Goal: Navigation & Orientation: Find specific page/section

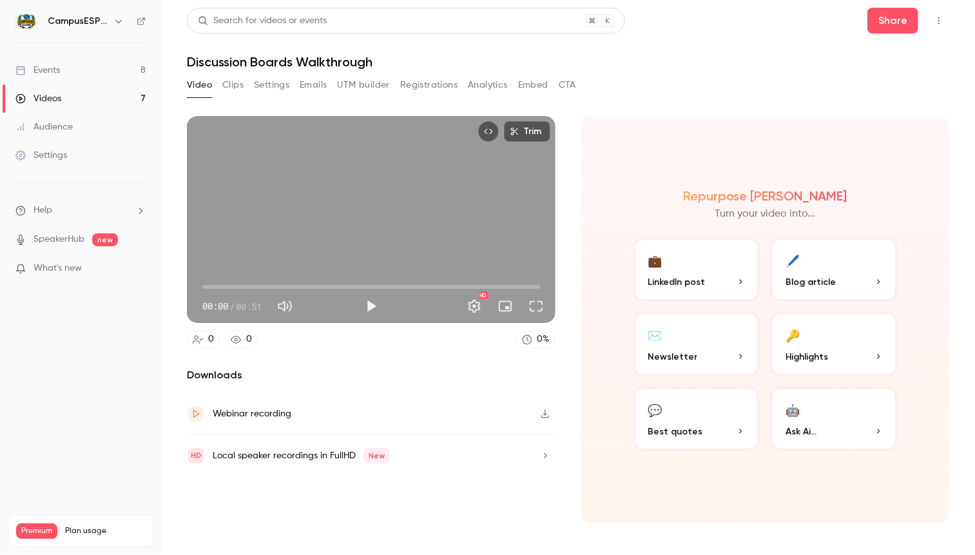
click at [46, 95] on div "Videos" at bounding box center [38, 98] width 46 height 13
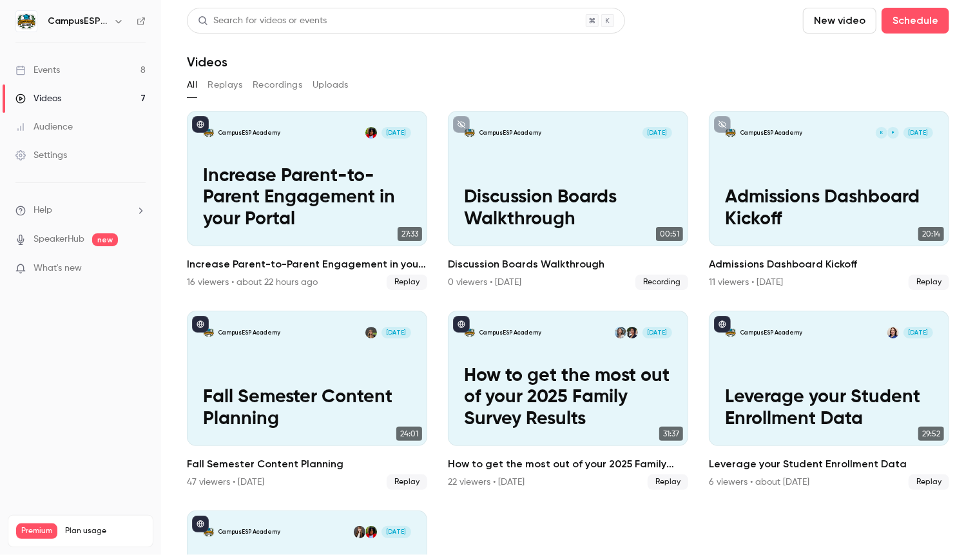
click at [270, 81] on button "Recordings" at bounding box center [278, 85] width 50 height 21
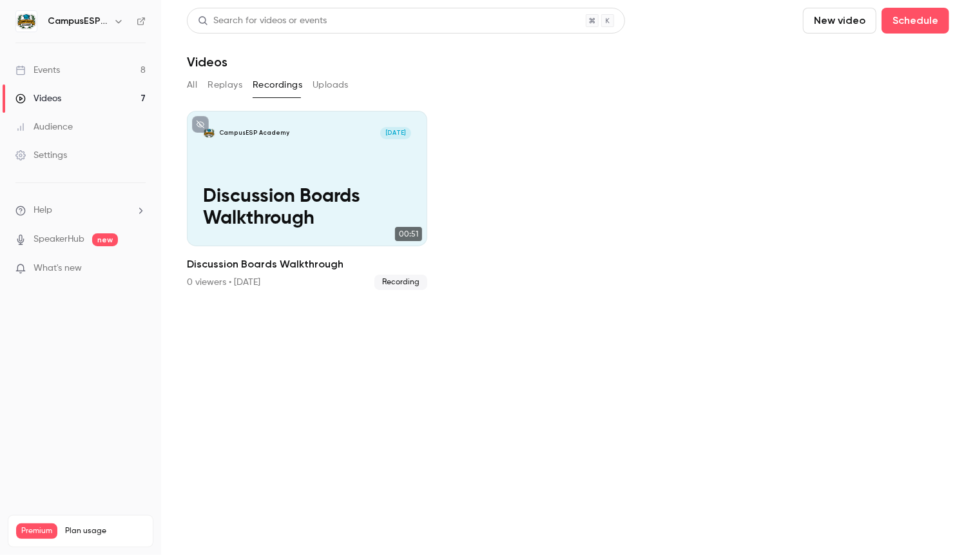
click at [61, 69] on link "Events 8" at bounding box center [80, 70] width 161 height 28
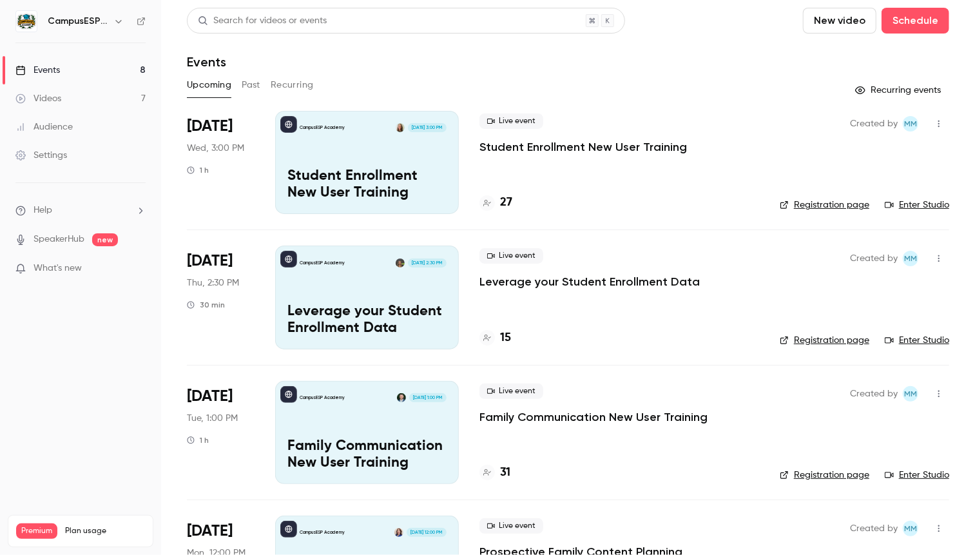
click at [58, 151] on div "Settings" at bounding box center [41, 155] width 52 height 13
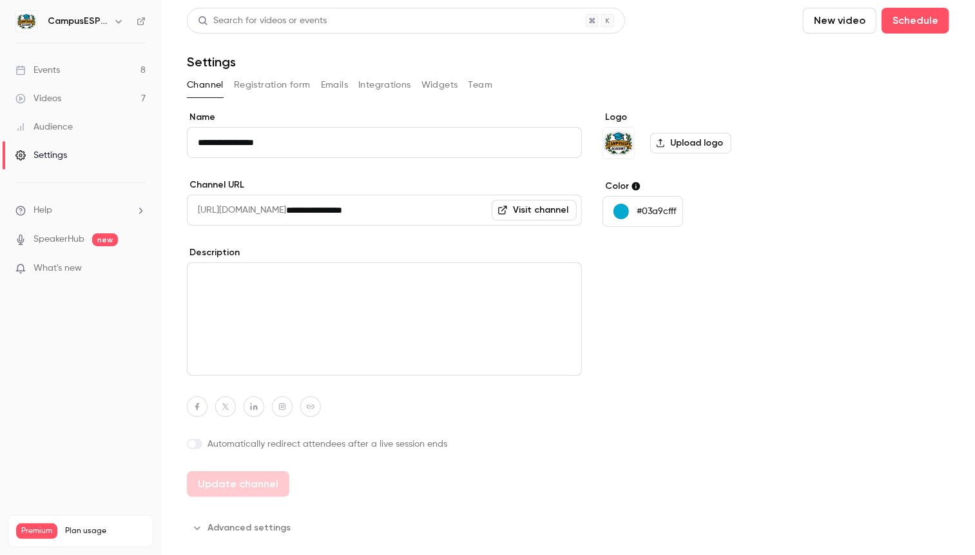
click at [282, 83] on button "Registration form" at bounding box center [272, 85] width 77 height 21
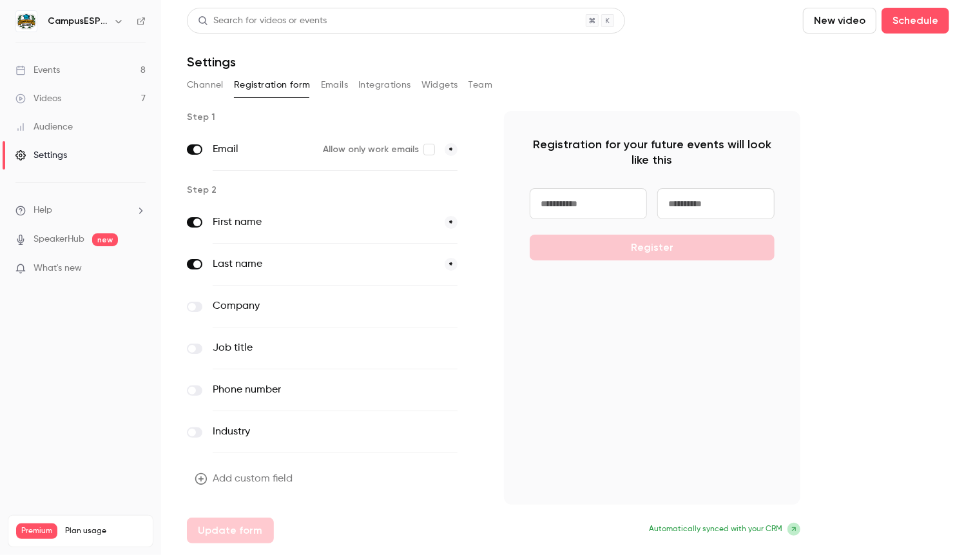
click at [336, 84] on button "Emails" at bounding box center [334, 85] width 27 height 21
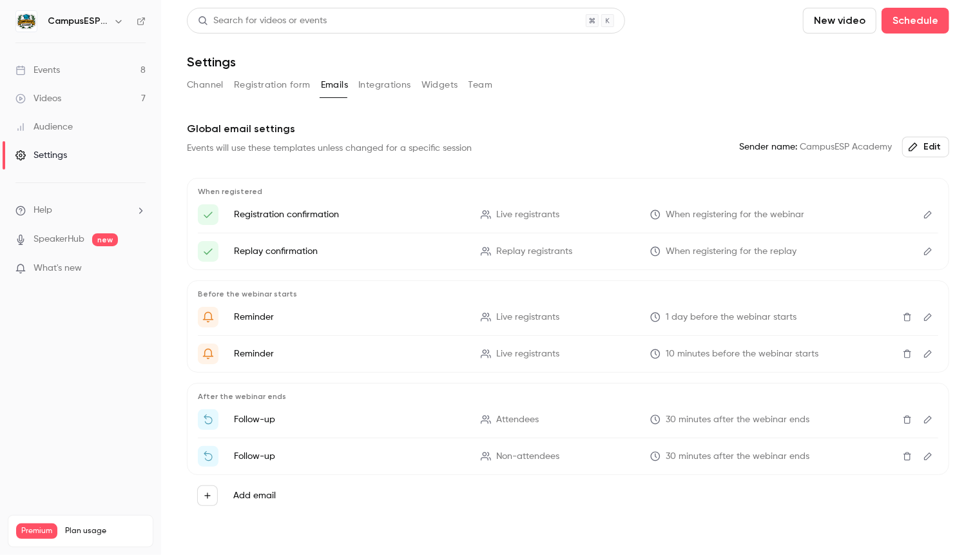
click at [381, 88] on button "Integrations" at bounding box center [384, 85] width 53 height 21
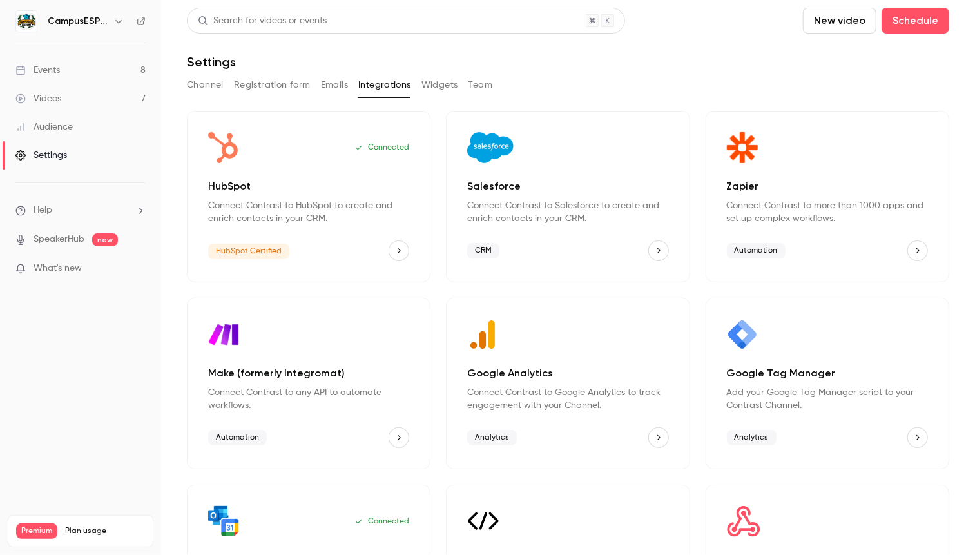
click at [340, 86] on button "Emails" at bounding box center [334, 85] width 27 height 21
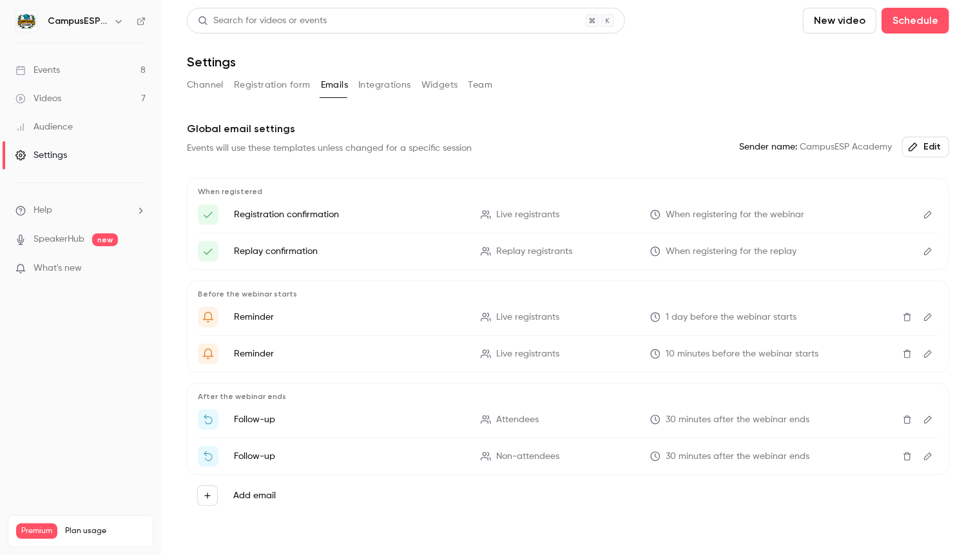
click at [923, 418] on icon "Edit" at bounding box center [928, 419] width 10 height 9
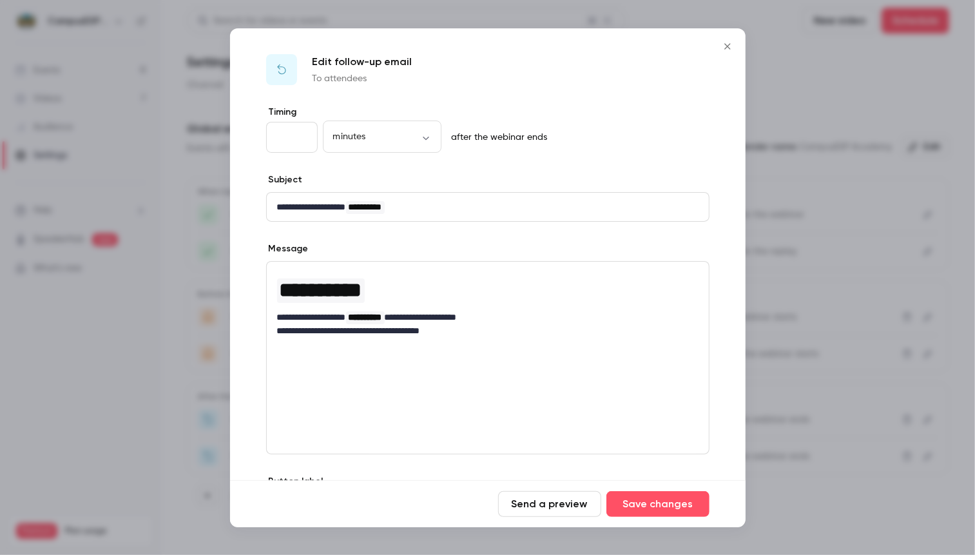
click at [726, 46] on icon "Close" at bounding box center [727, 46] width 6 height 6
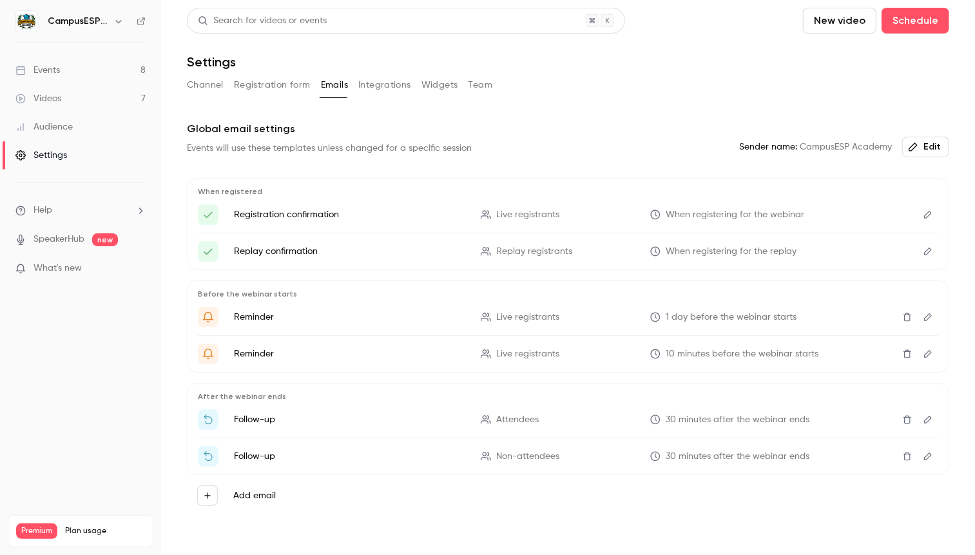
click at [401, 84] on button "Integrations" at bounding box center [384, 85] width 53 height 21
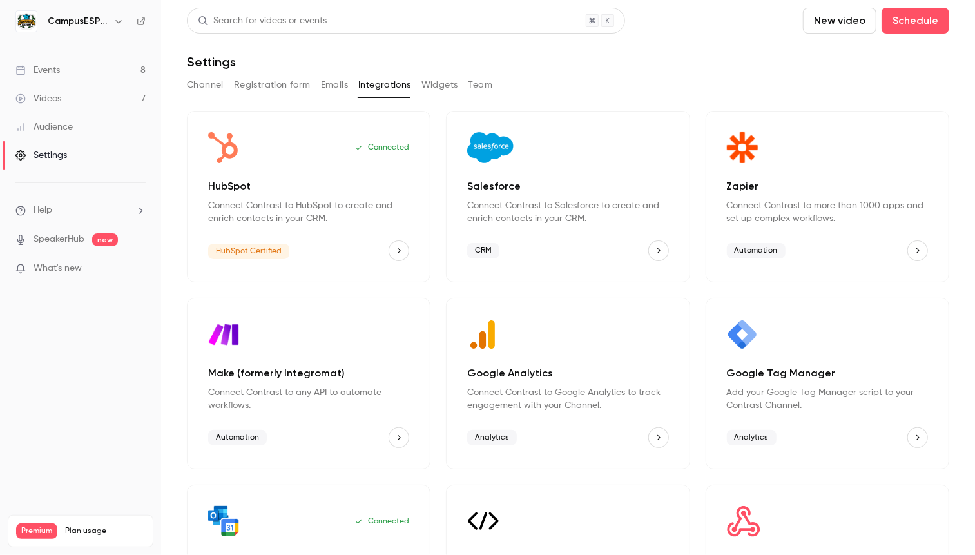
click at [441, 83] on button "Widgets" at bounding box center [439, 85] width 37 height 21
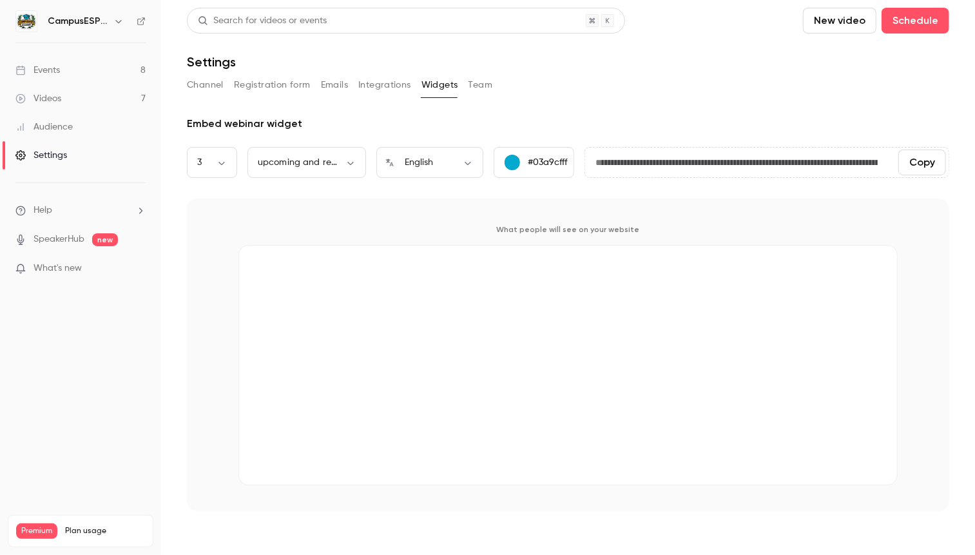
click at [479, 84] on button "Team" at bounding box center [480, 85] width 24 height 21
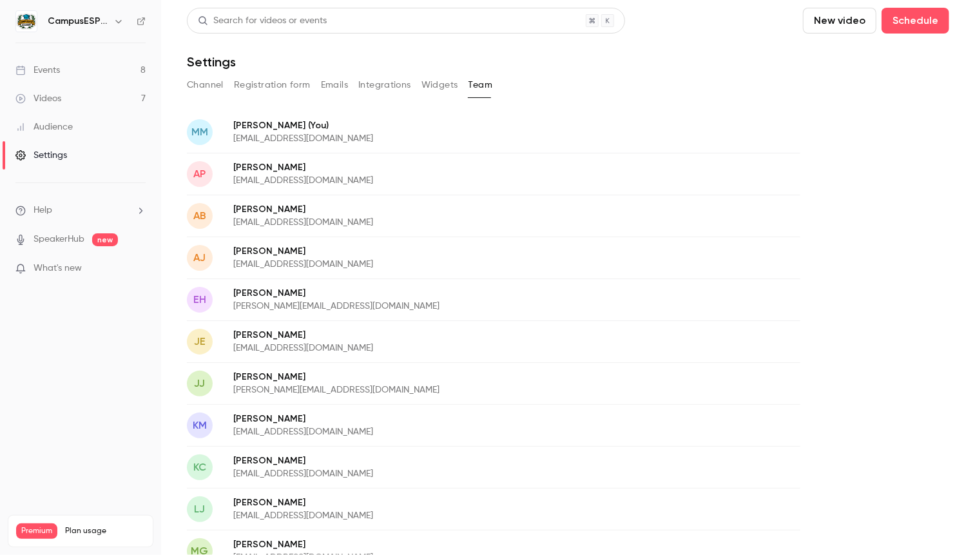
click at [207, 87] on button "Channel" at bounding box center [205, 85] width 37 height 21
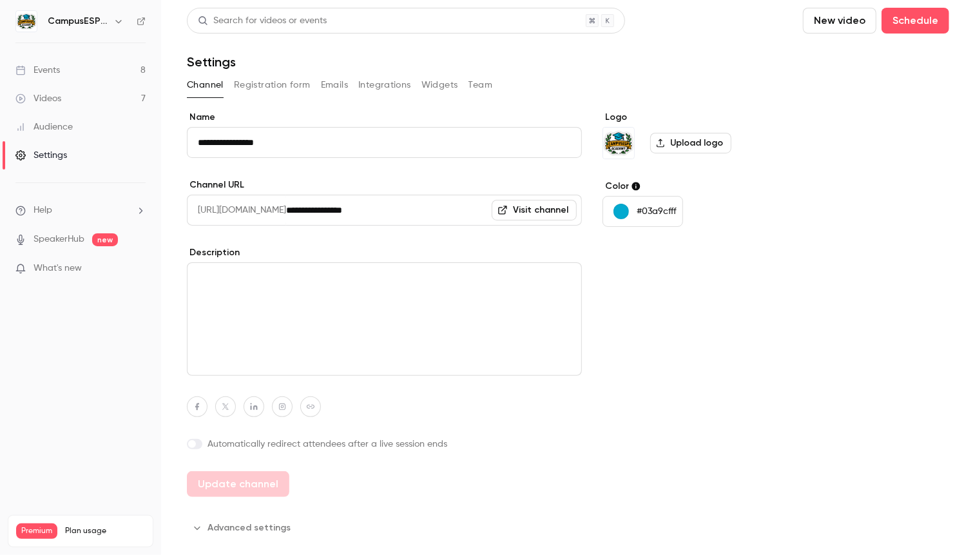
click at [274, 88] on button "Registration form" at bounding box center [272, 85] width 77 height 21
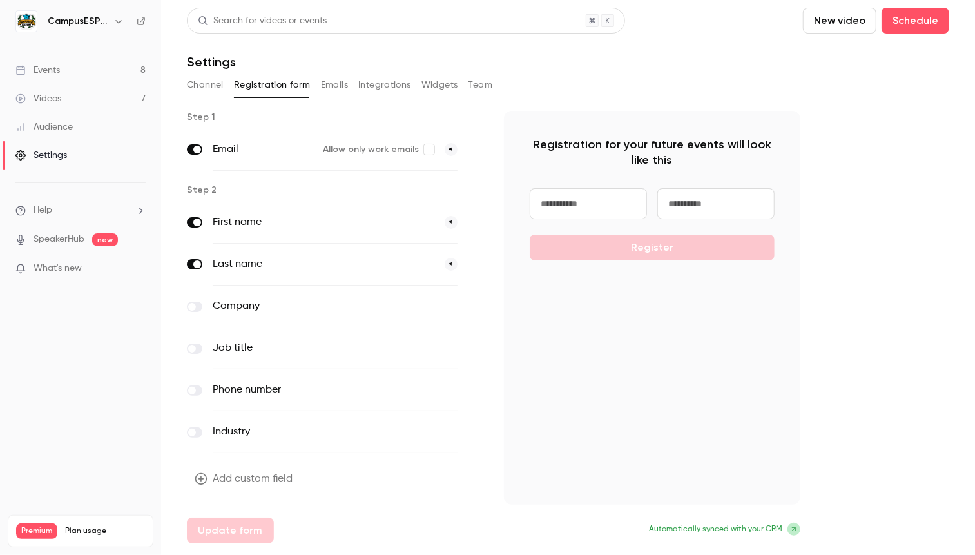
click at [335, 86] on button "Emails" at bounding box center [334, 85] width 27 height 21
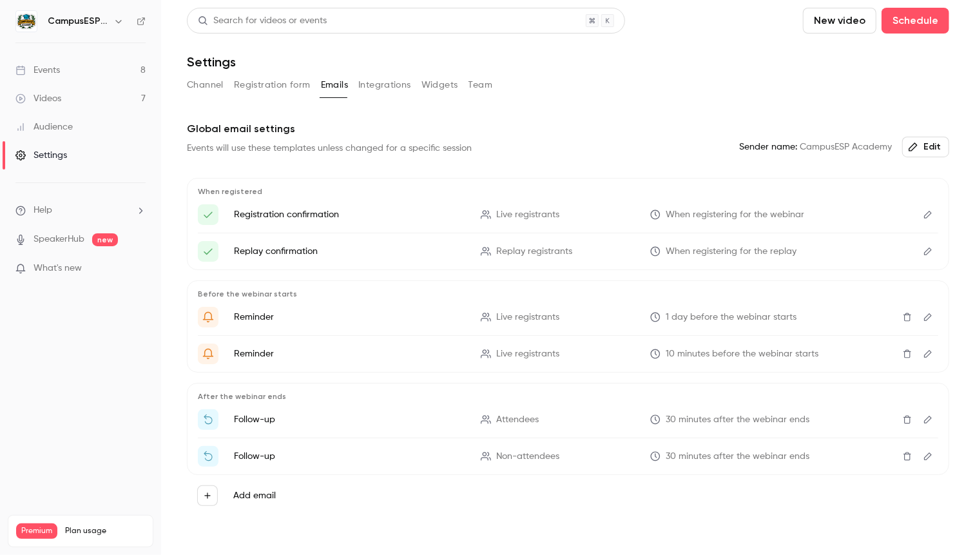
click at [86, 67] on link "Events 8" at bounding box center [80, 70] width 161 height 28
